Goal: Information Seeking & Learning: Check status

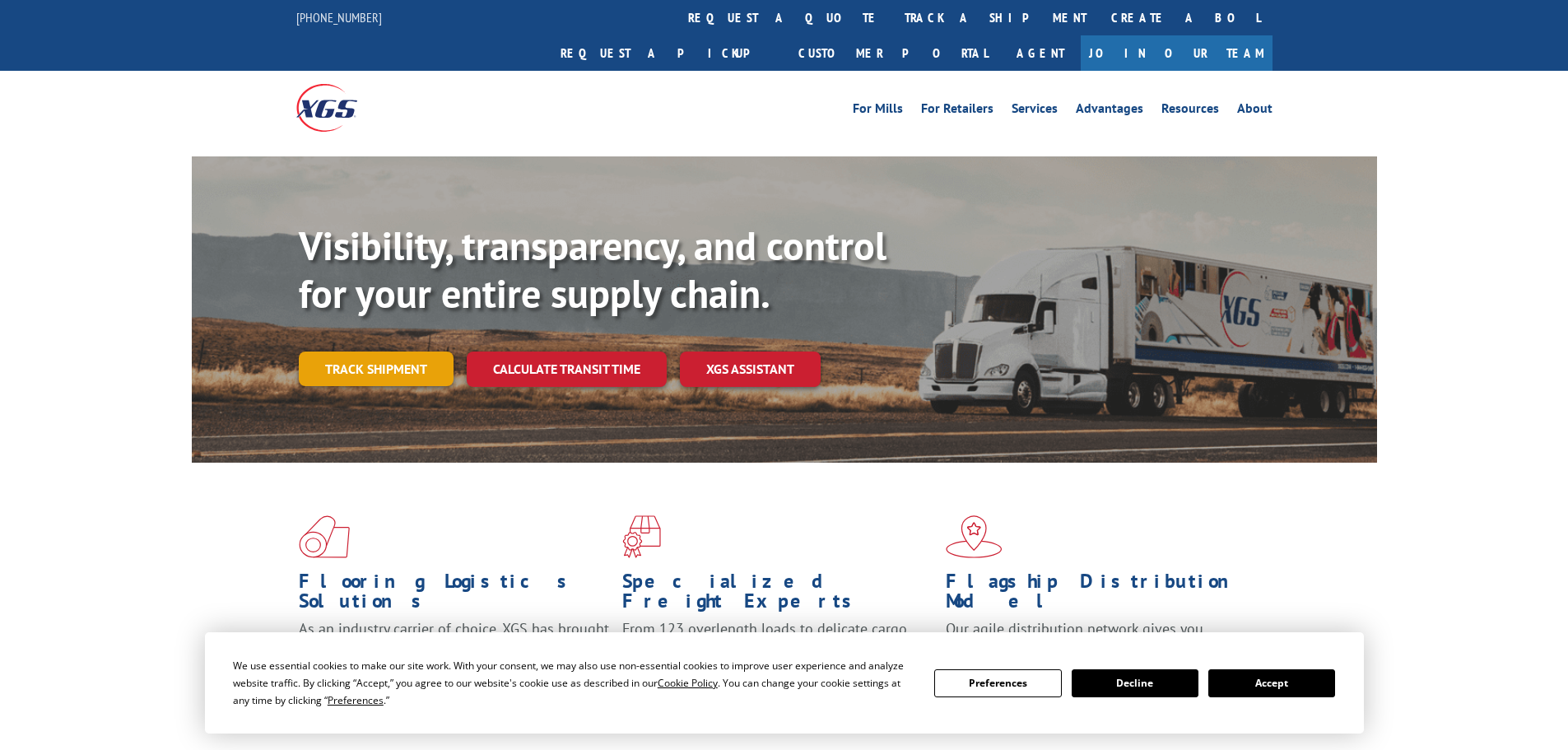
click at [399, 351] on link "Track shipment" at bounding box center [375, 368] width 155 height 34
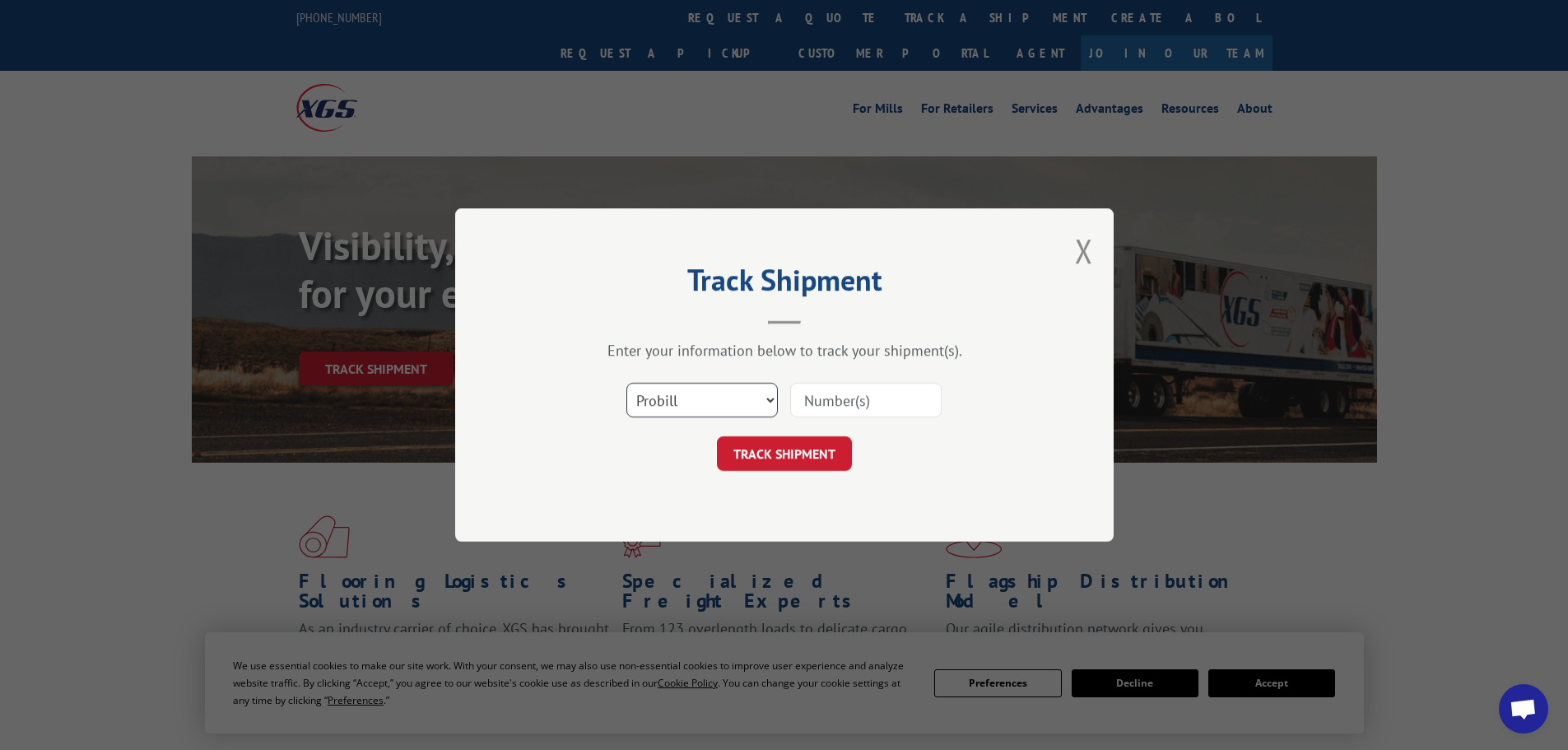
click at [652, 383] on select "Select category... Probill BOL PO" at bounding box center [701, 400] width 151 height 34
select select "po"
click at [626, 383] on select "Select category... Probill BOL PO" at bounding box center [701, 400] width 151 height 34
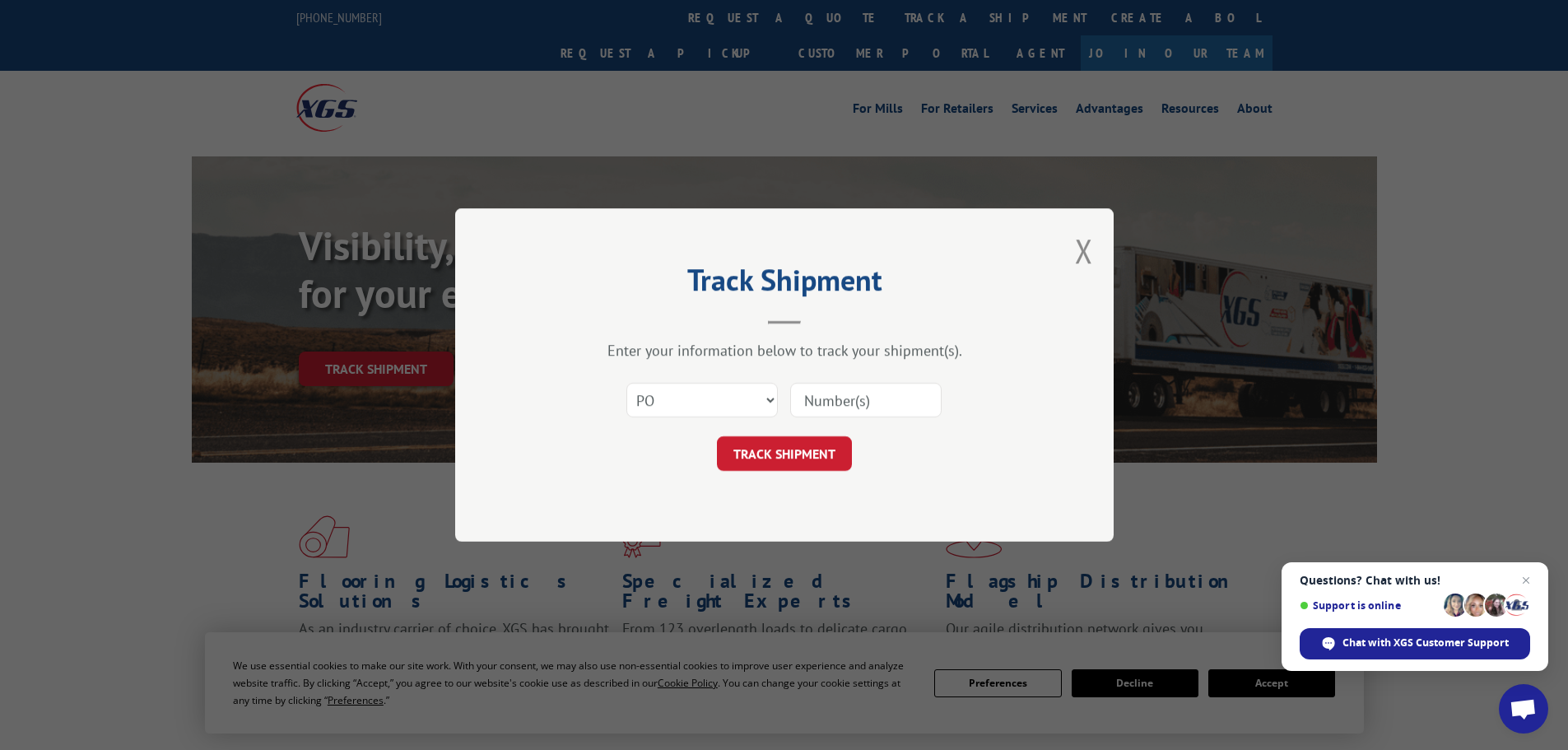
click at [835, 391] on input at bounding box center [865, 400] width 151 height 34
paste input "22533025"
type input "22533025"
click at [777, 454] on button "TRACK SHIPMENT" at bounding box center [784, 453] width 135 height 34
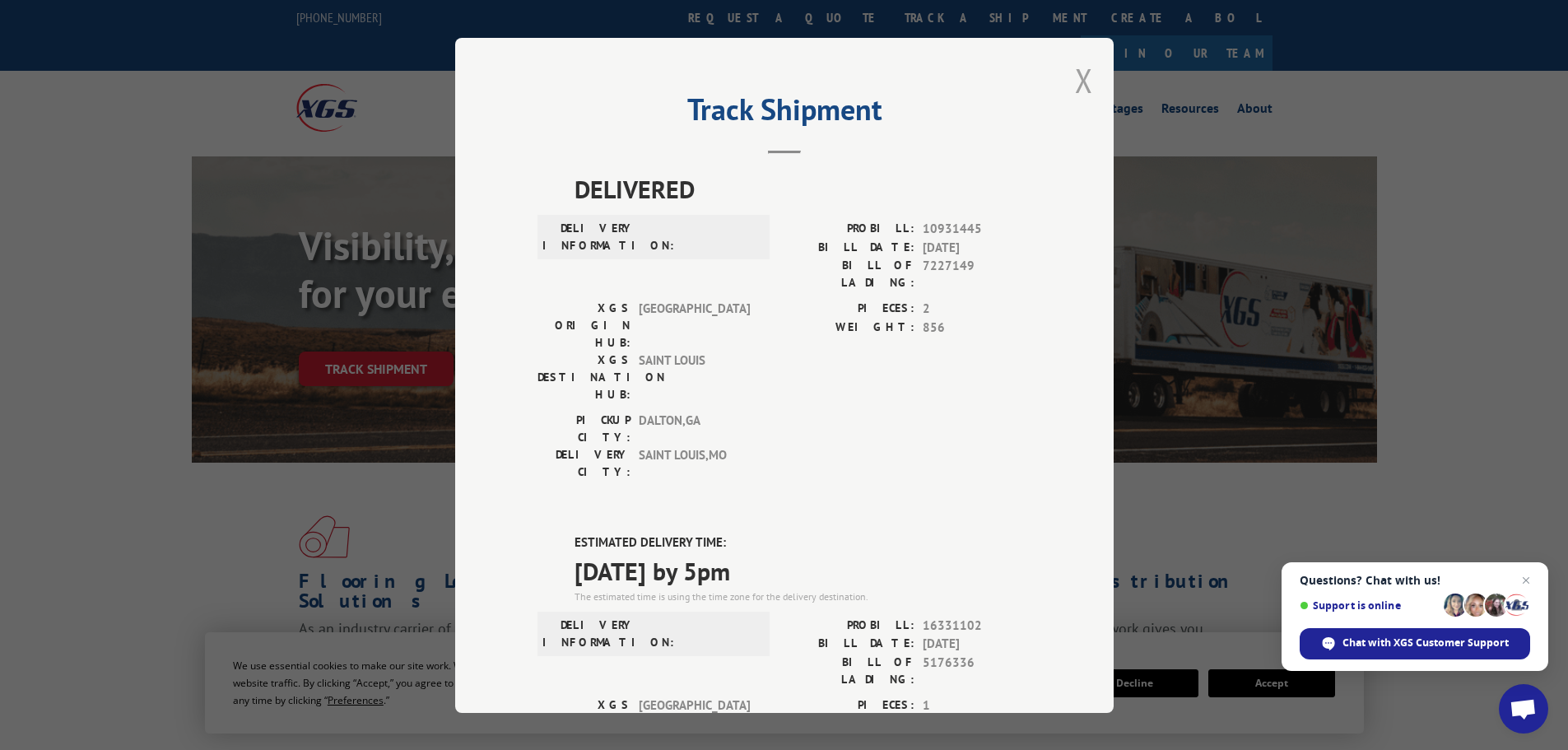
click at [1075, 72] on button "Close modal" at bounding box center [1084, 81] width 18 height 43
